Goal: Complete application form

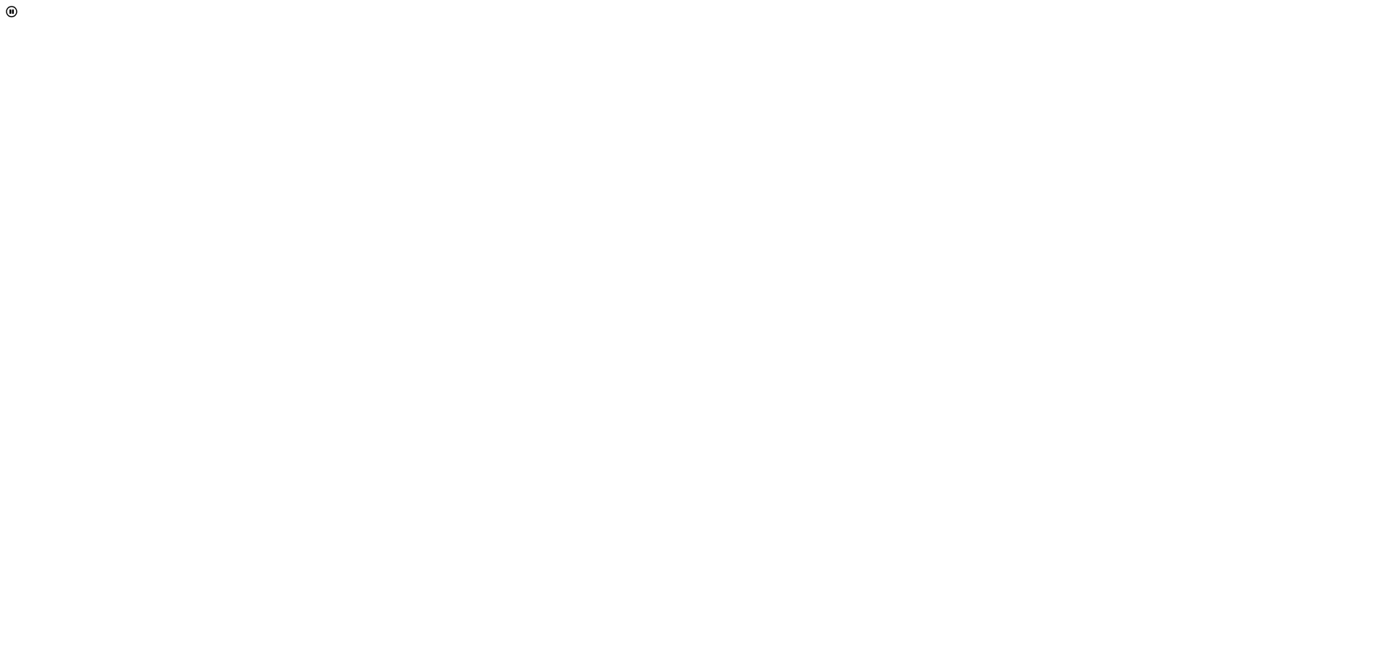
select select "[object Object]"
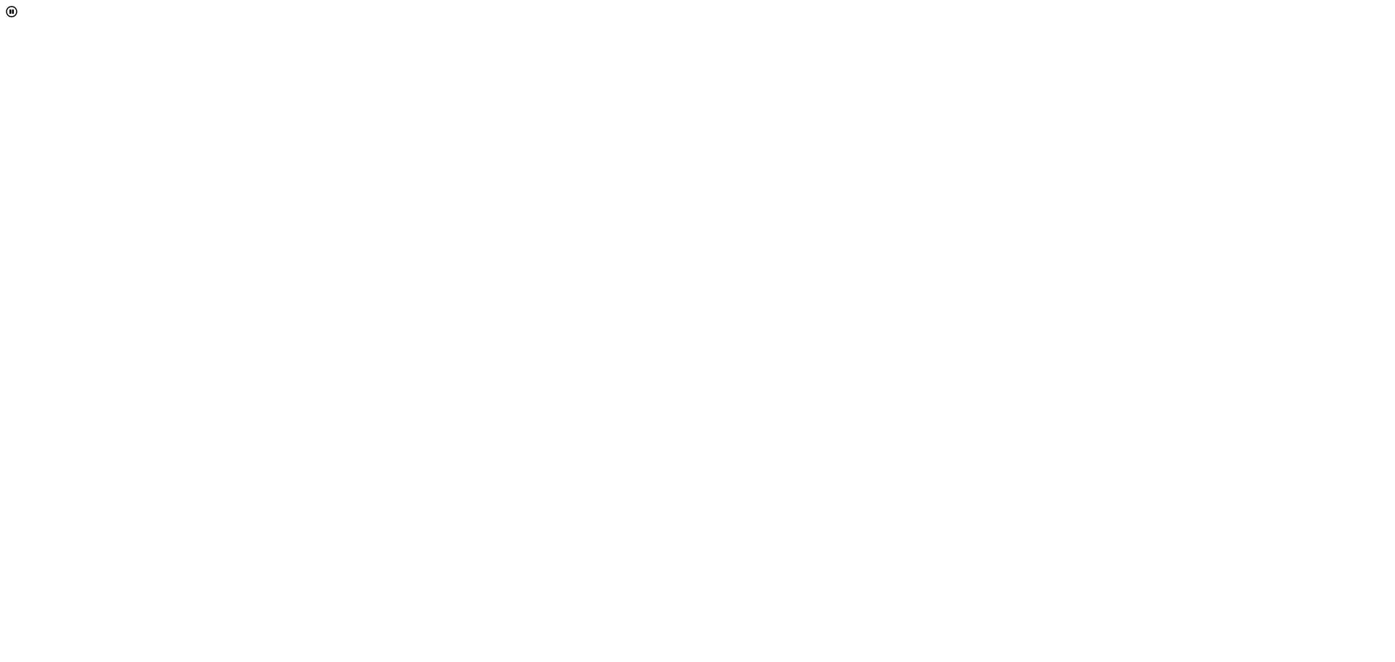
scroll to position [0, 0]
